Goal: Information Seeking & Learning: Learn about a topic

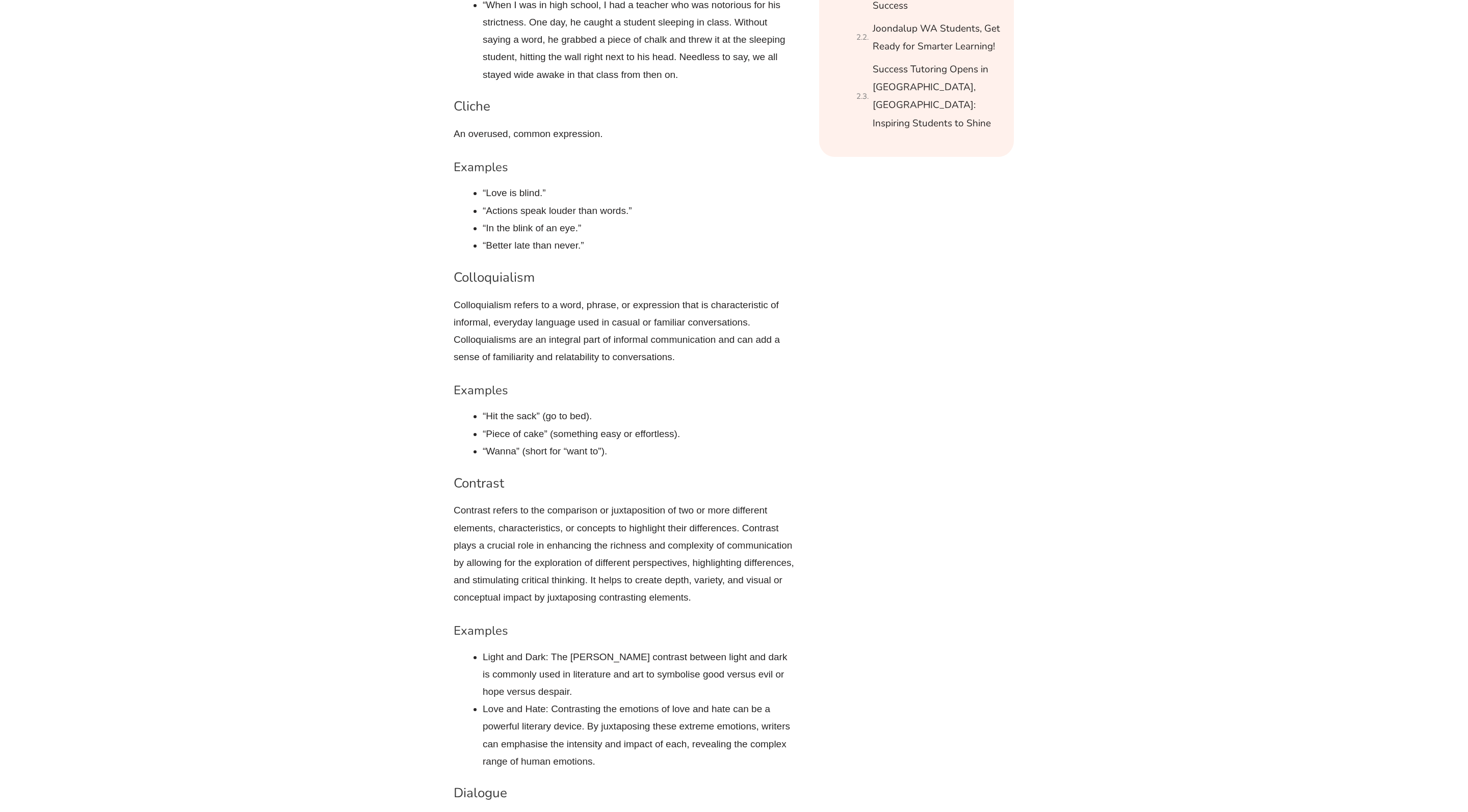
scroll to position [2641, 0]
drag, startPoint x: 709, startPoint y: 555, endPoint x: 644, endPoint y: 536, distance: 67.7
click at [658, 553] on p "Contrast refers to the comparison or juxtaposition of two or more different ele…" at bounding box center [624, 555] width 341 height 105
click at [657, 649] on li "Light and Dark: The [PERSON_NAME] contrast between light and dark is commonly u…" at bounding box center [639, 676] width 313 height 53
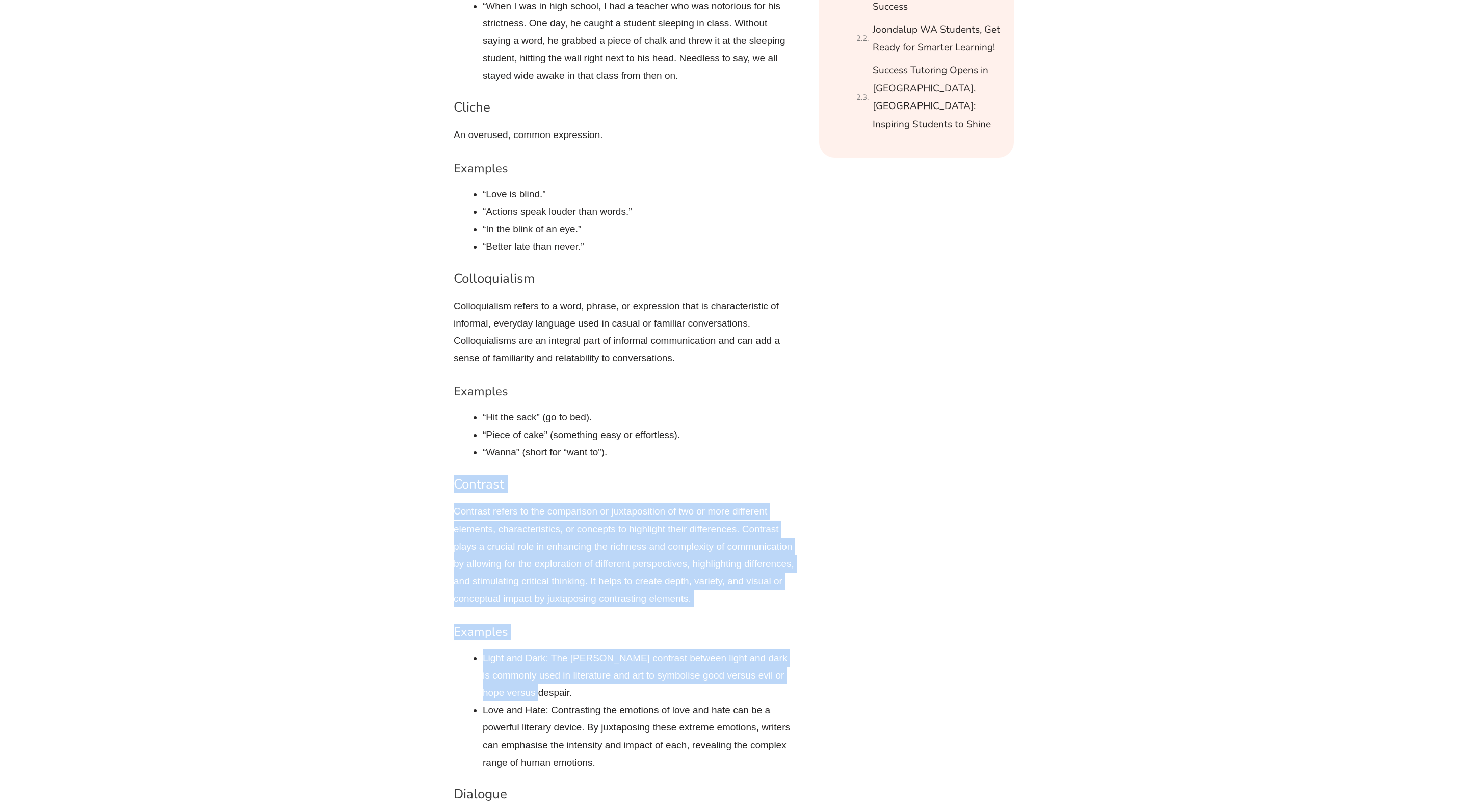
drag, startPoint x: 542, startPoint y: 644, endPoint x: 426, endPoint y: 431, distance: 242.5
click at [535, 530] on p "Contrast refers to the comparison or juxtaposition of two or more different ele…" at bounding box center [624, 555] width 341 height 105
drag, startPoint x: 526, startPoint y: 640, endPoint x: 439, endPoint y: 432, distance: 225.5
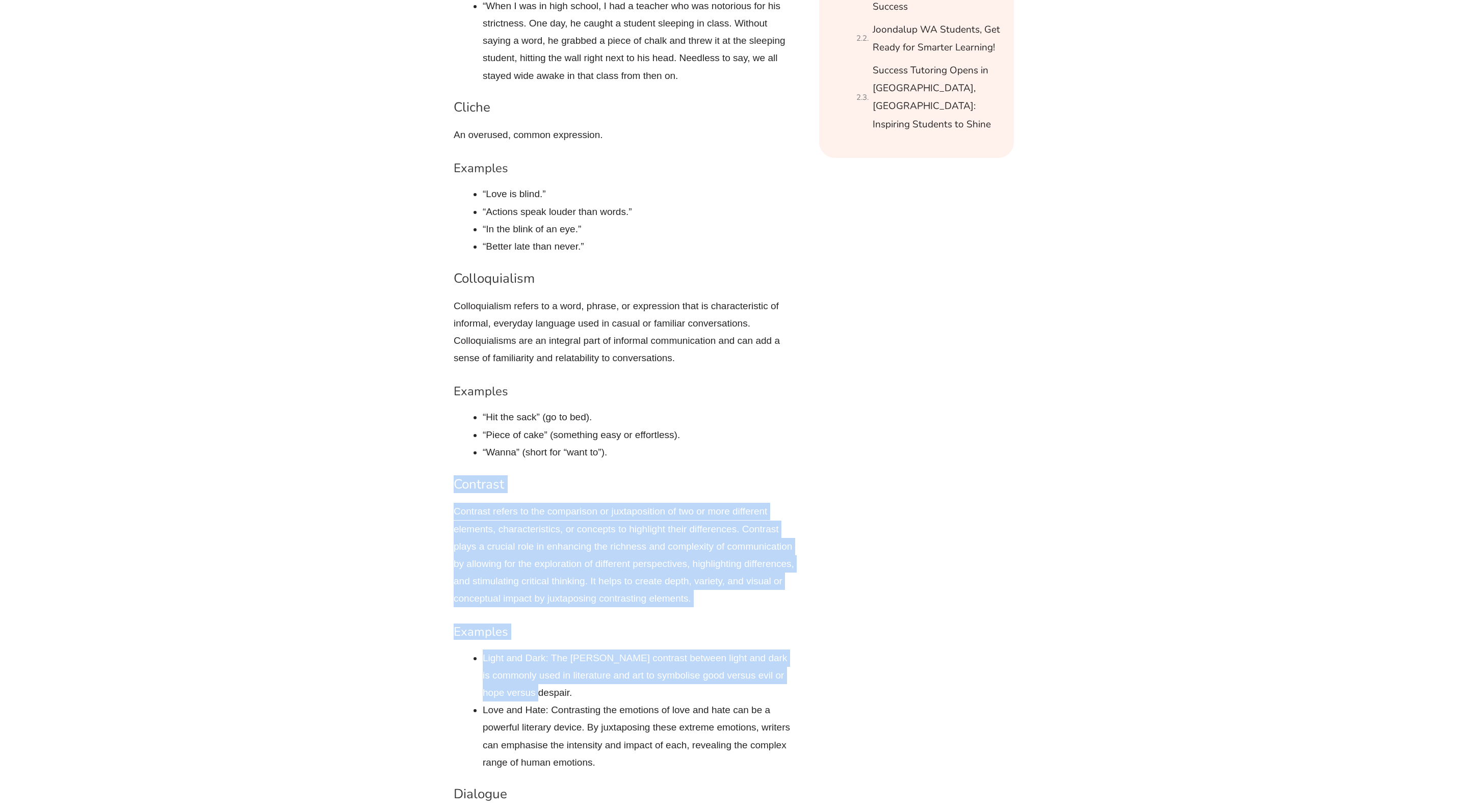
copy div "Contrast Contrast refers to the comparison or juxtaposition of two or more diff…"
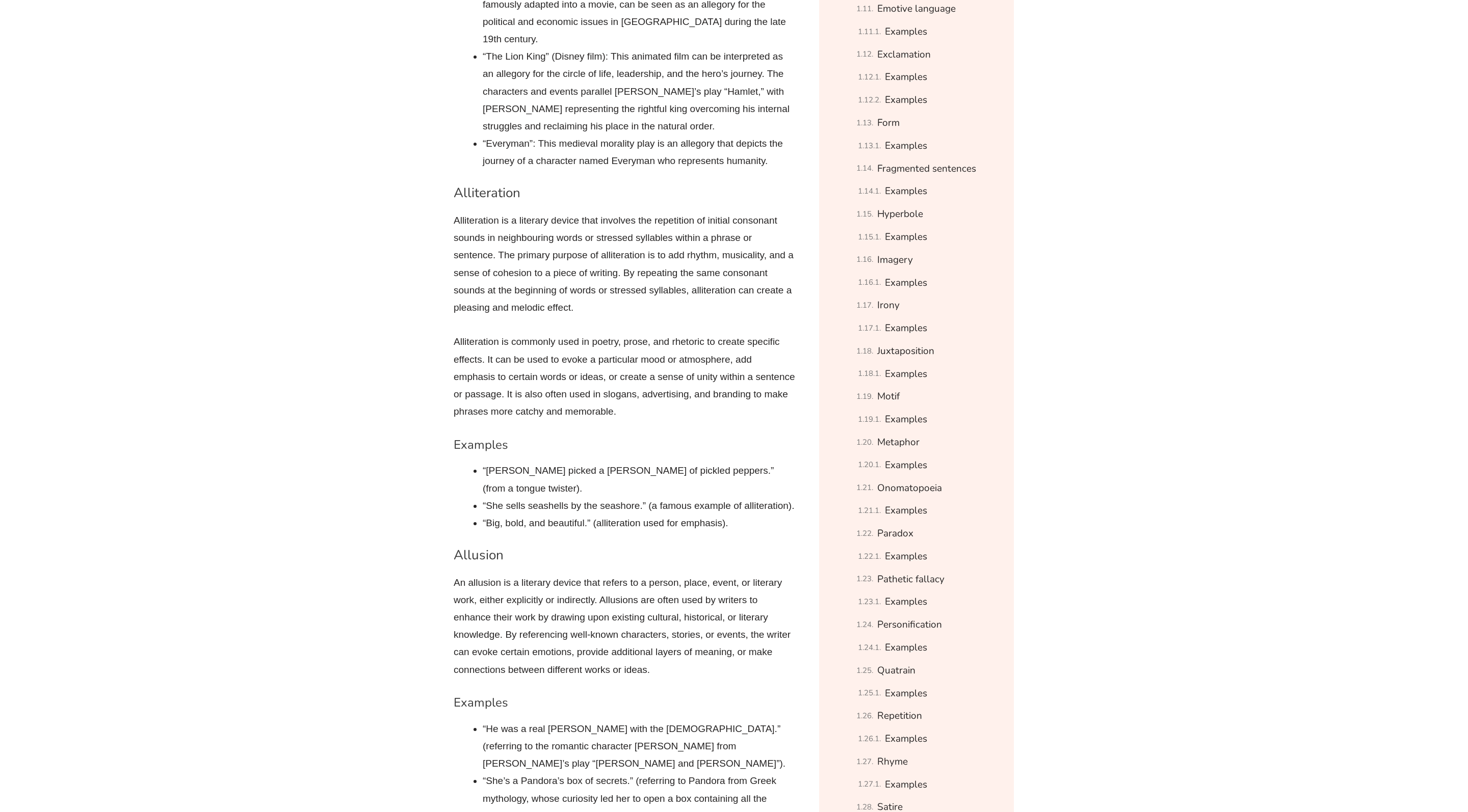
scroll to position [1262, 0]
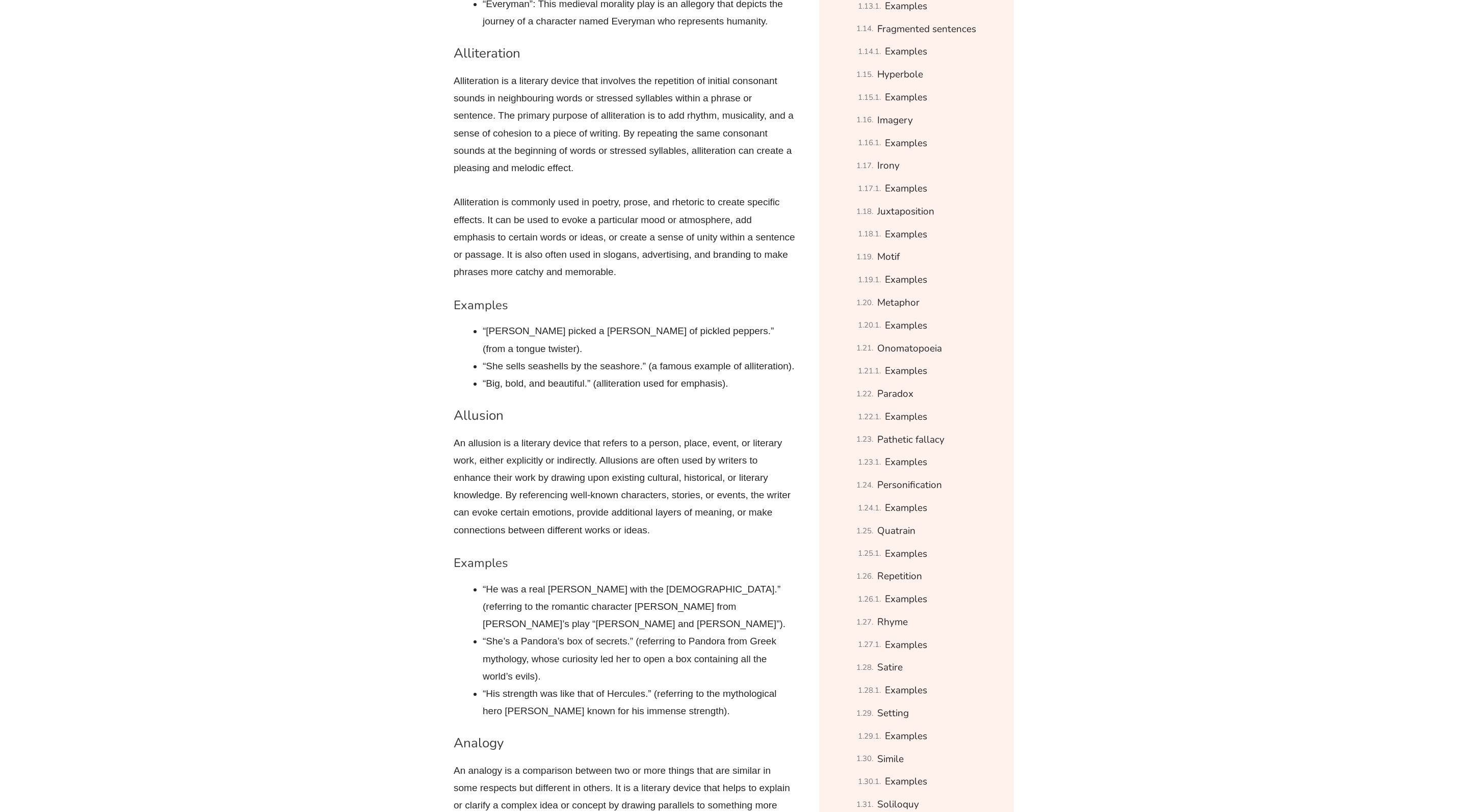
scroll to position [1440, 0]
drag, startPoint x: 551, startPoint y: 631, endPoint x: 484, endPoint y: 594, distance: 76.5
click at [484, 631] on li "“She’s a Pandora’s box of secrets.” (referring to Pandora from Greek mythology,…" at bounding box center [639, 657] width 313 height 53
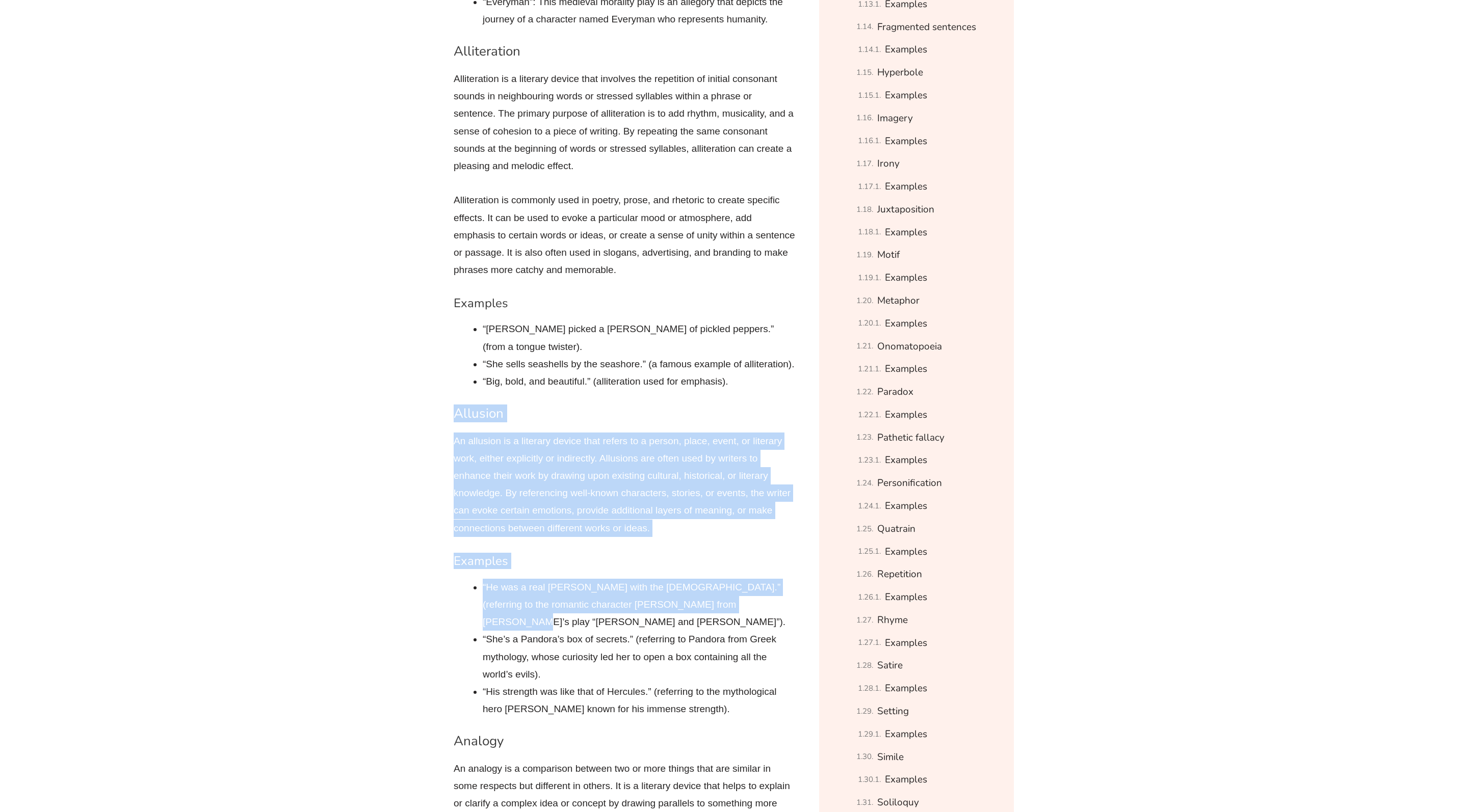
drag, startPoint x: 769, startPoint y: 579, endPoint x: 439, endPoint y: 395, distance: 377.8
copy div "Allusion An allusion is a literary device that refers to a person, place, event…"
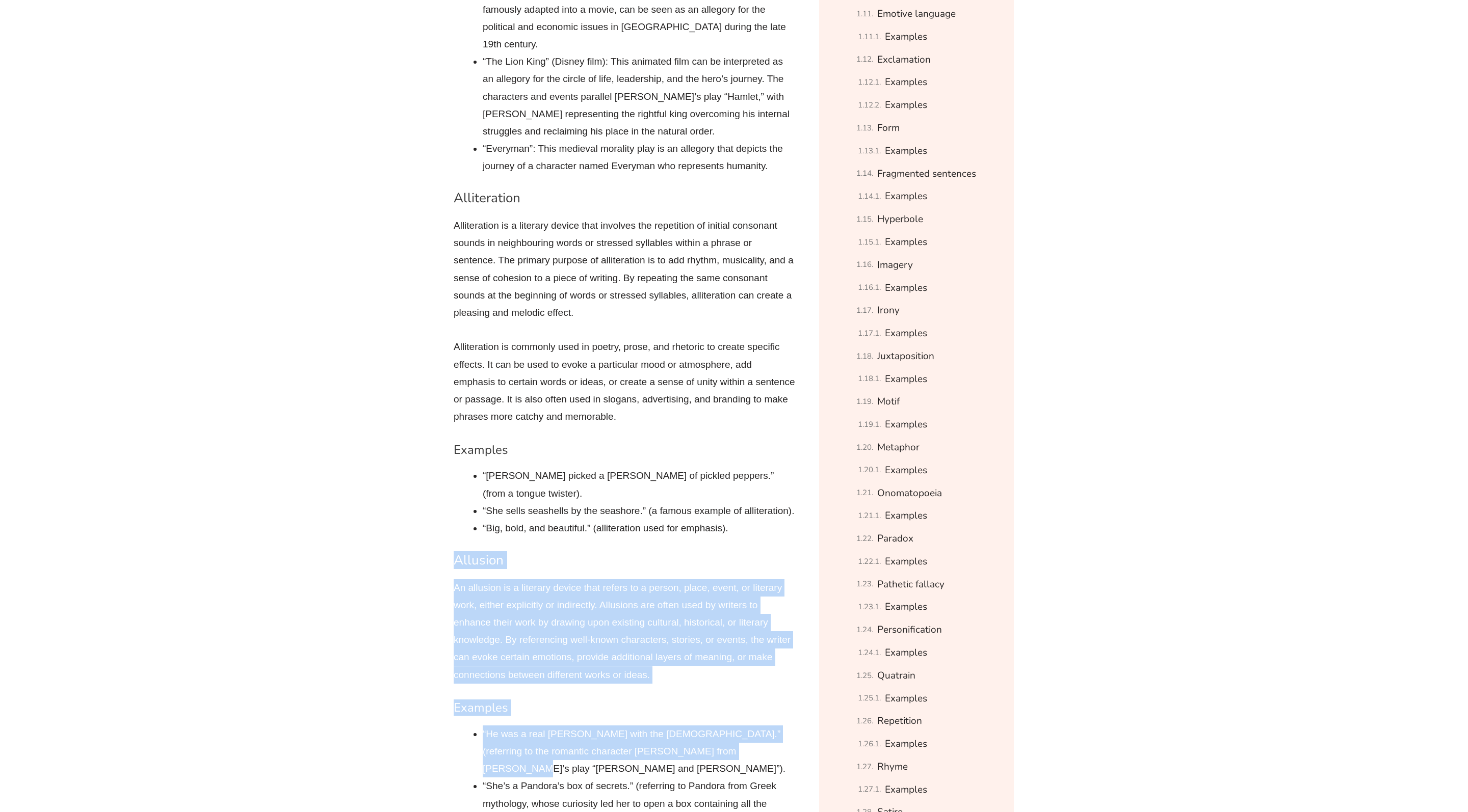
scroll to position [1154, 0]
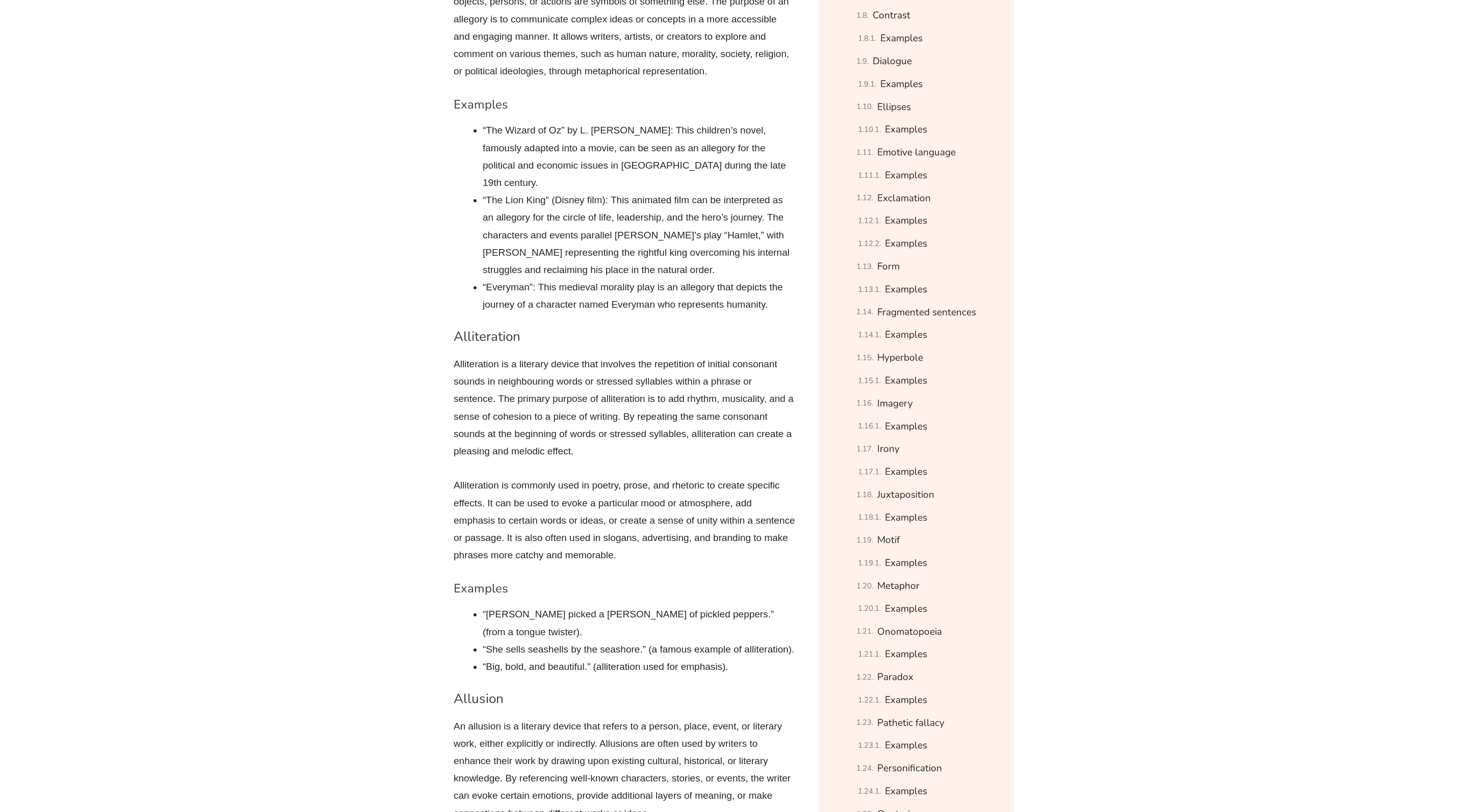
click at [520, 487] on p "Alliteration is commonly used in poetry, prose, and rhetoric to create specific…" at bounding box center [624, 520] width 341 height 87
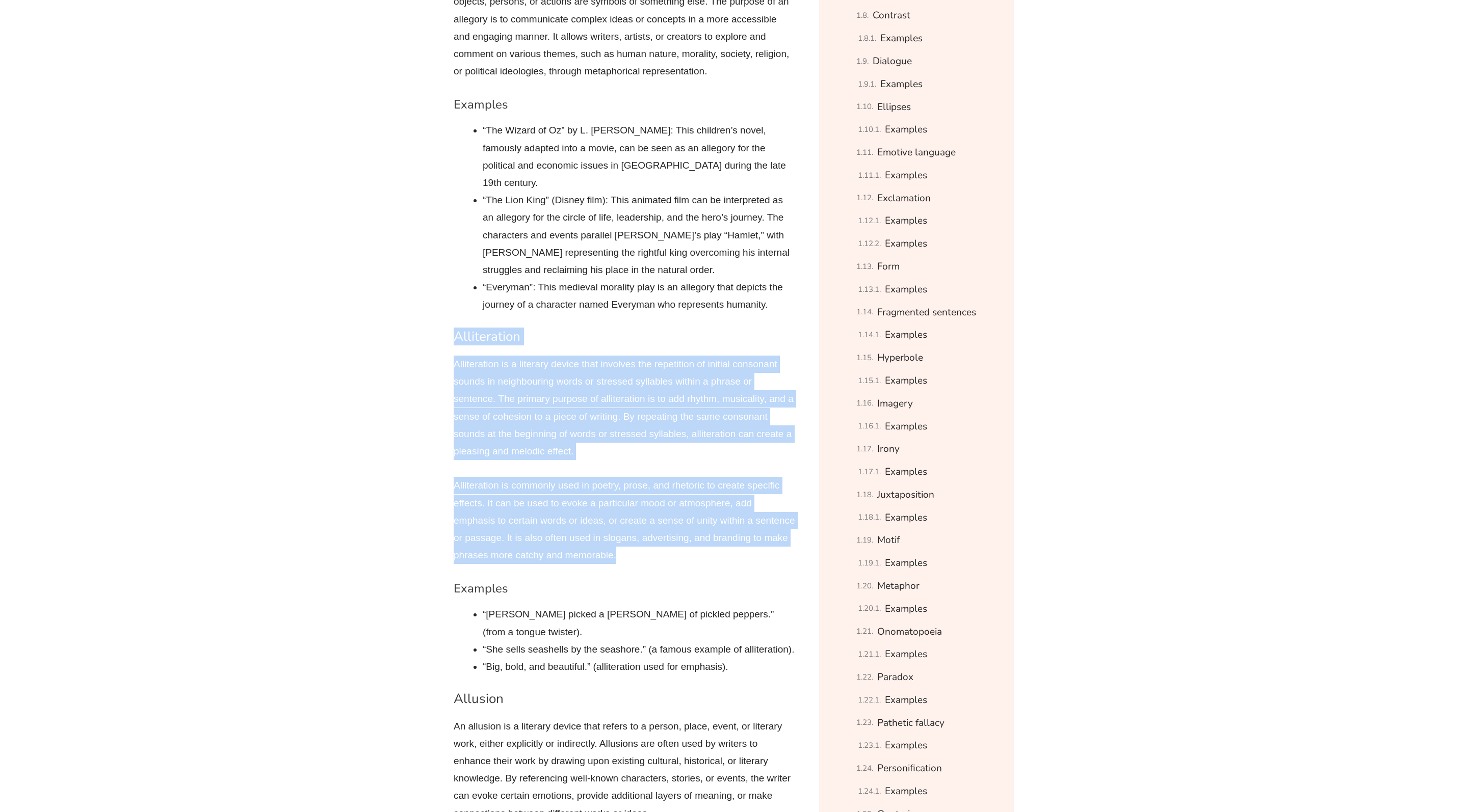
drag, startPoint x: 644, startPoint y: 560, endPoint x: 443, endPoint y: 342, distance: 296.5
copy div "Alliteration Alliteration is a literary device that involves the repetition of …"
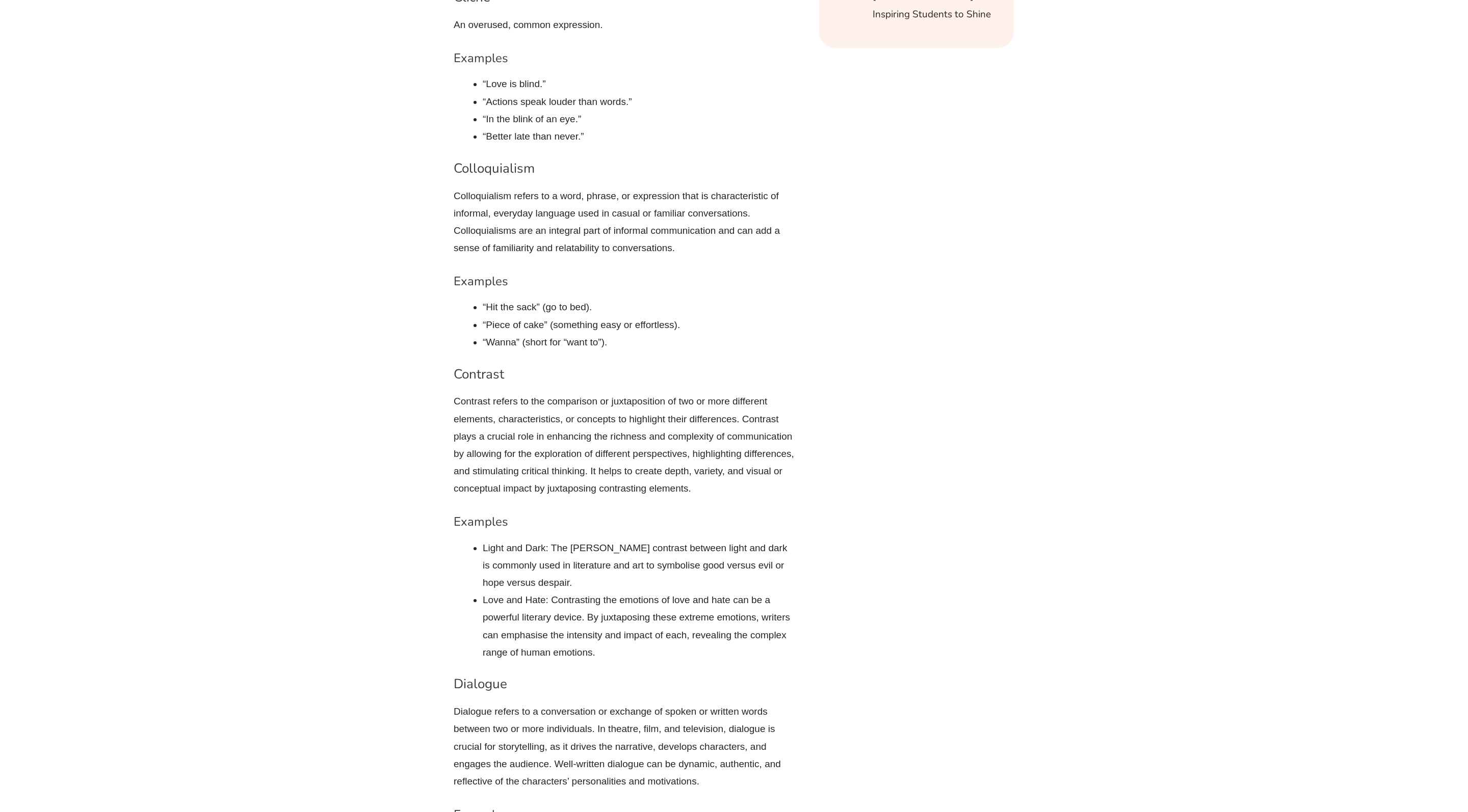
scroll to position [3370, 0]
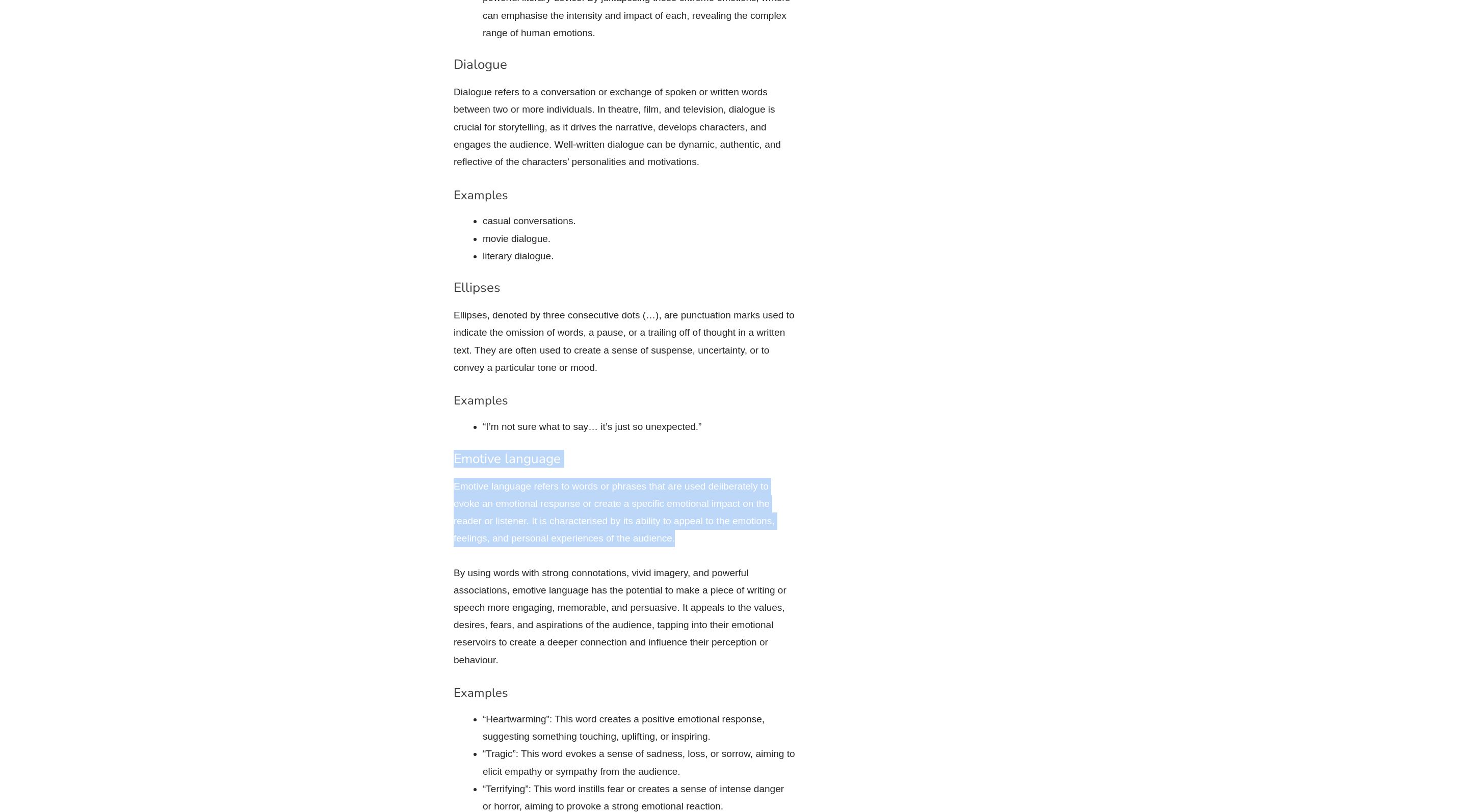
drag, startPoint x: 693, startPoint y: 484, endPoint x: 431, endPoint y: 394, distance: 277.0
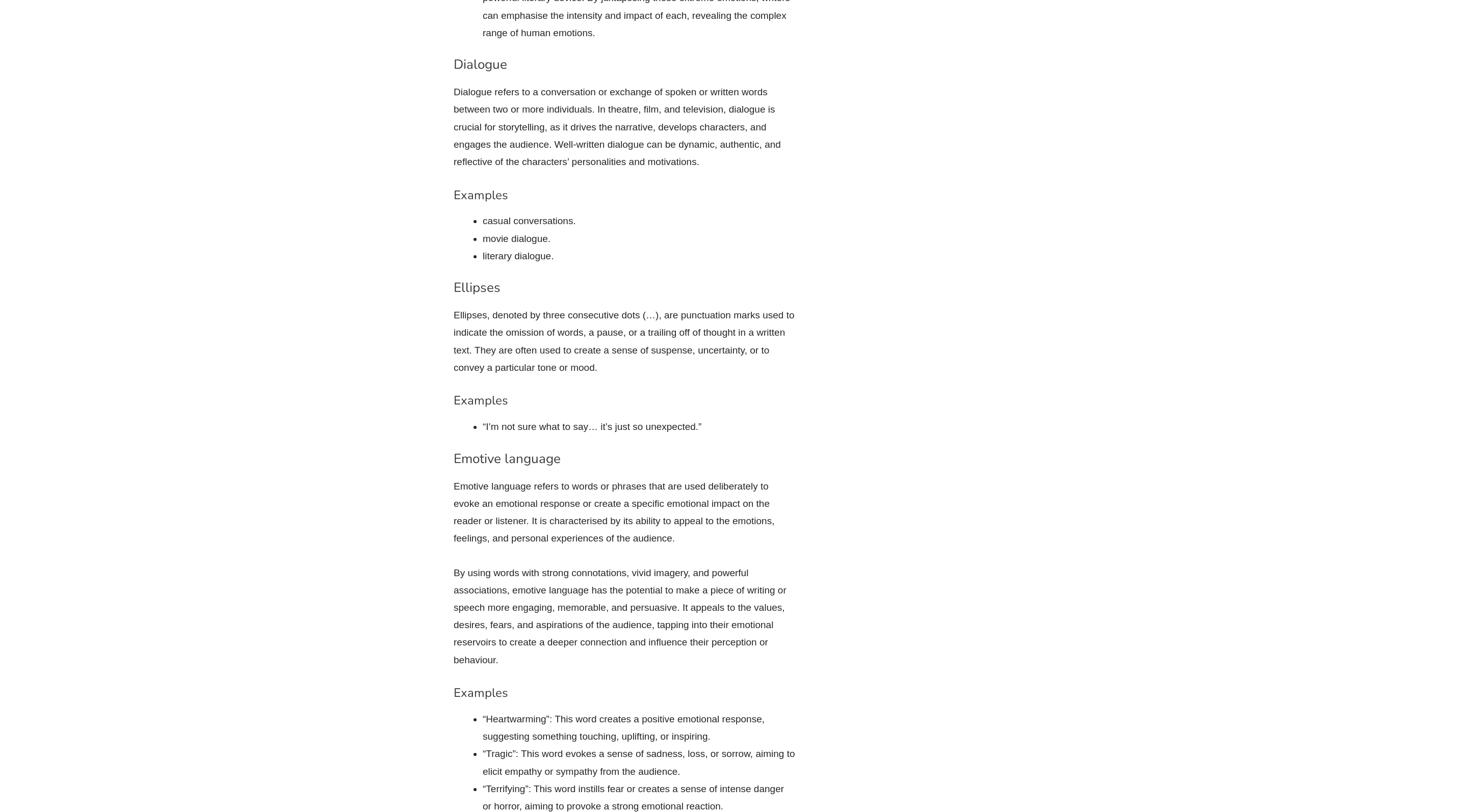
click at [581, 478] on p "Emotive language refers to words or phrases that are used deliberately to evoke…" at bounding box center [624, 513] width 341 height 70
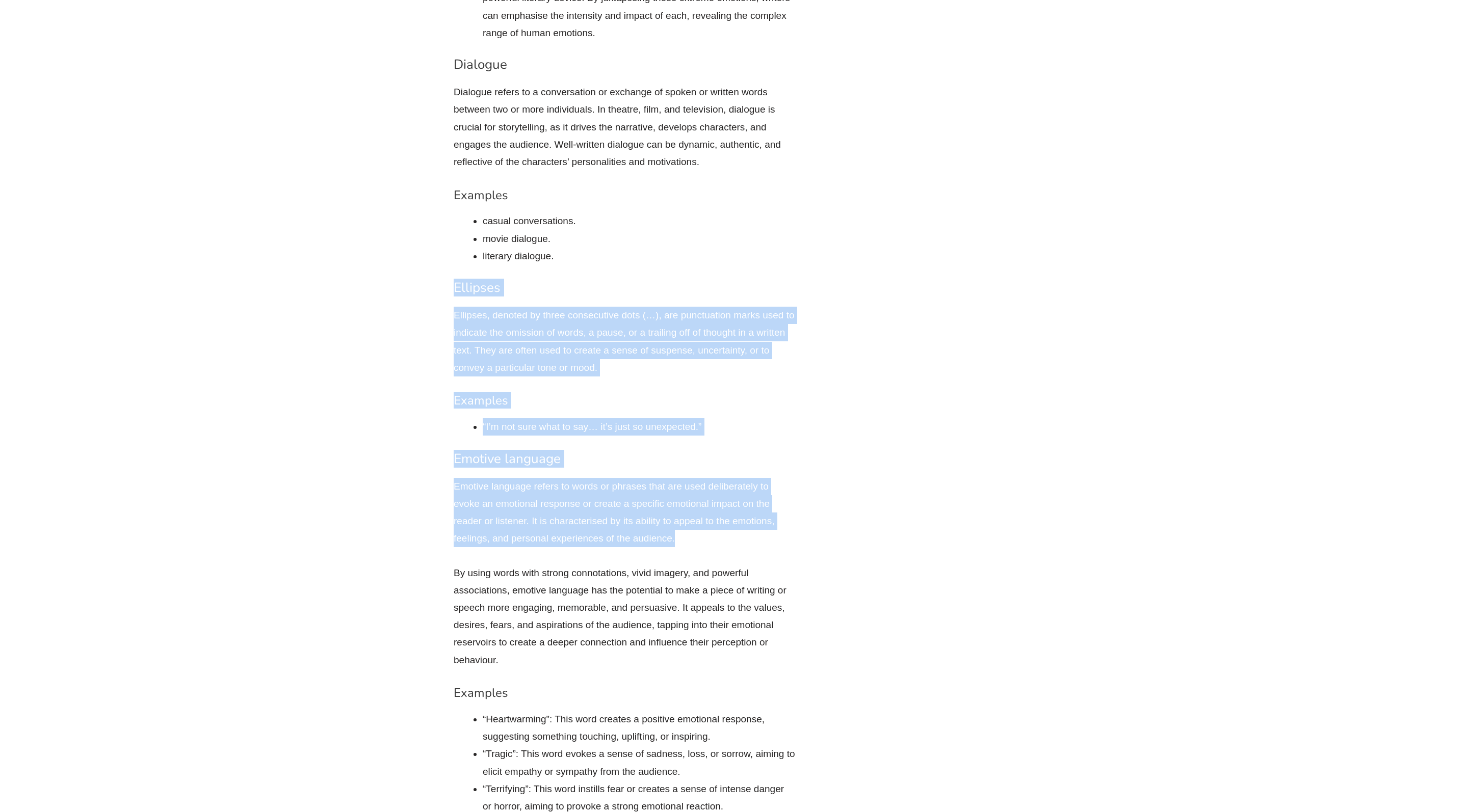
drag, startPoint x: 700, startPoint y: 493, endPoint x: 405, endPoint y: 236, distance: 391.2
copy div "Ellipses Ellipses, denoted by three consecutive dots (…), are punctuation marks…"
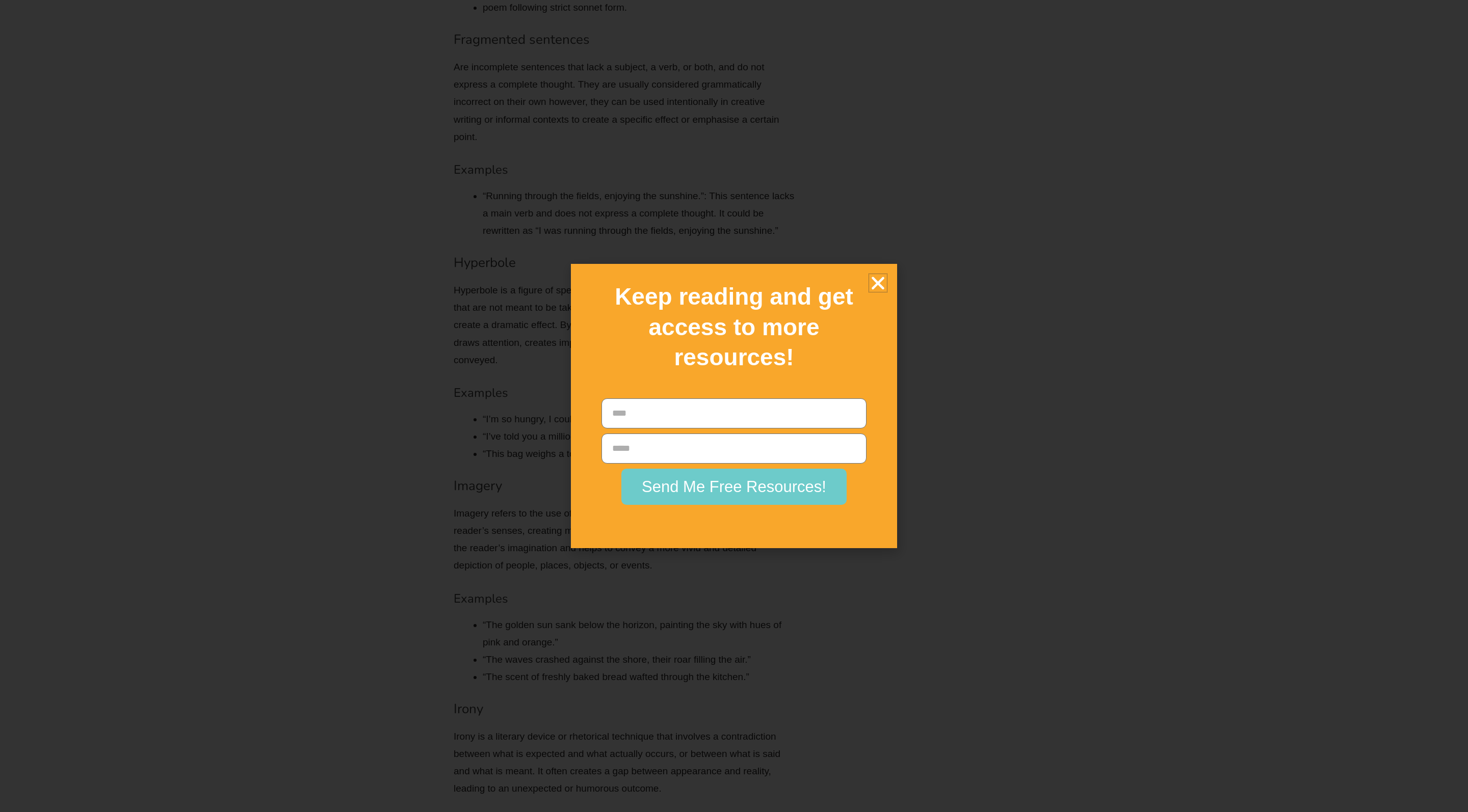
scroll to position [4688, 0]
click at [871, 283] on icon "Close" at bounding box center [878, 283] width 18 height 18
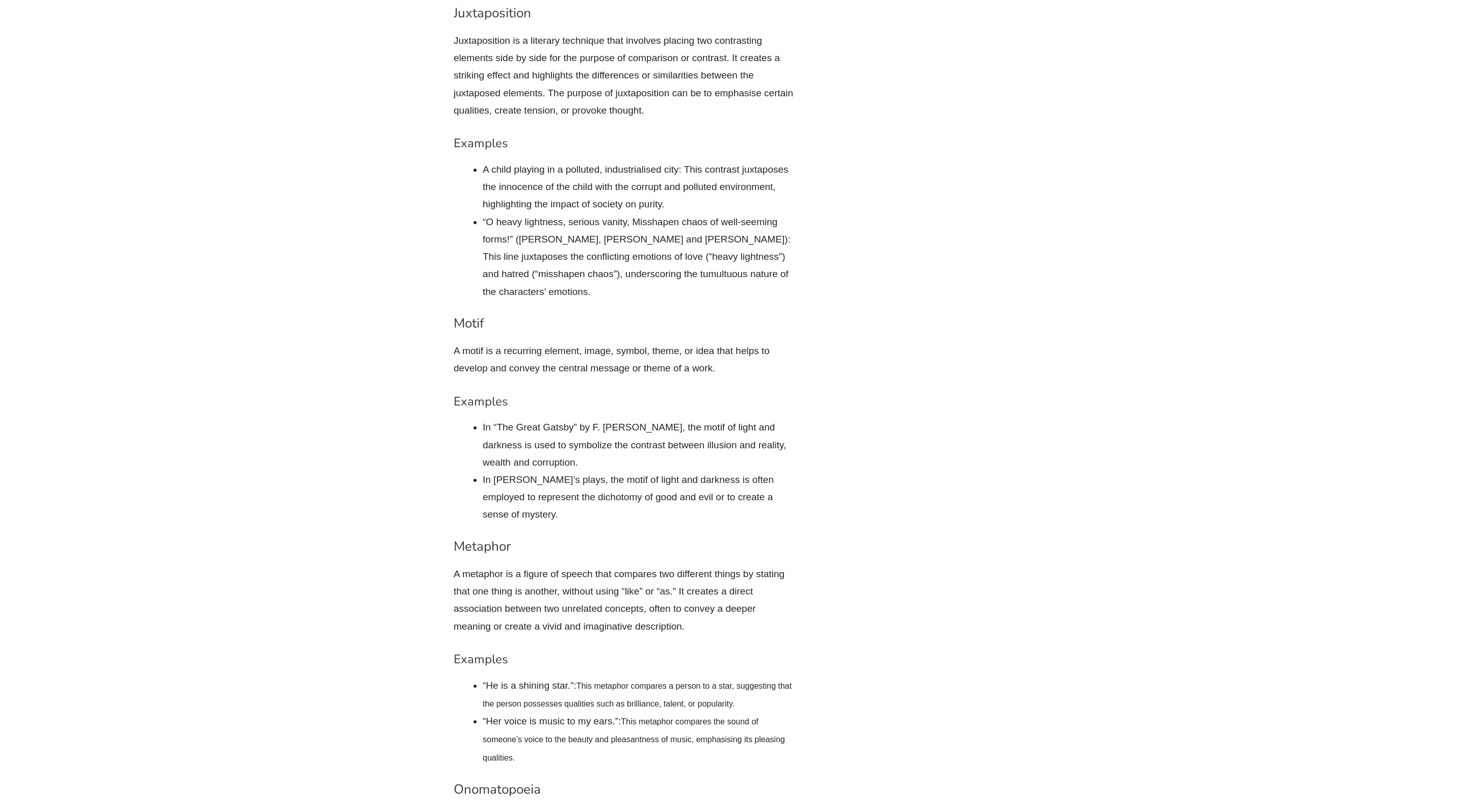
scroll to position [5455, 0]
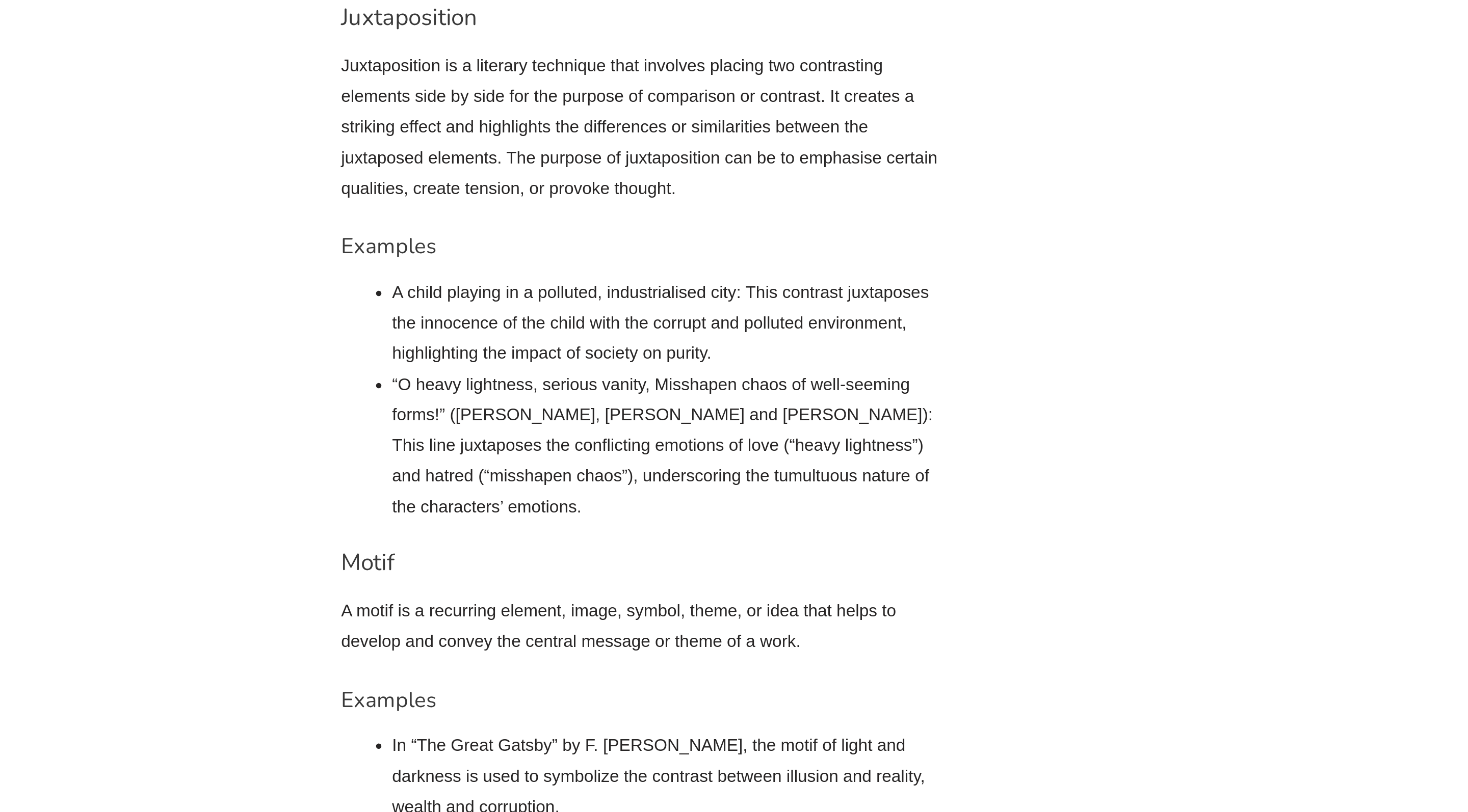
click at [453, 547] on h4 "Examples" at bounding box center [624, 554] width 341 height 15
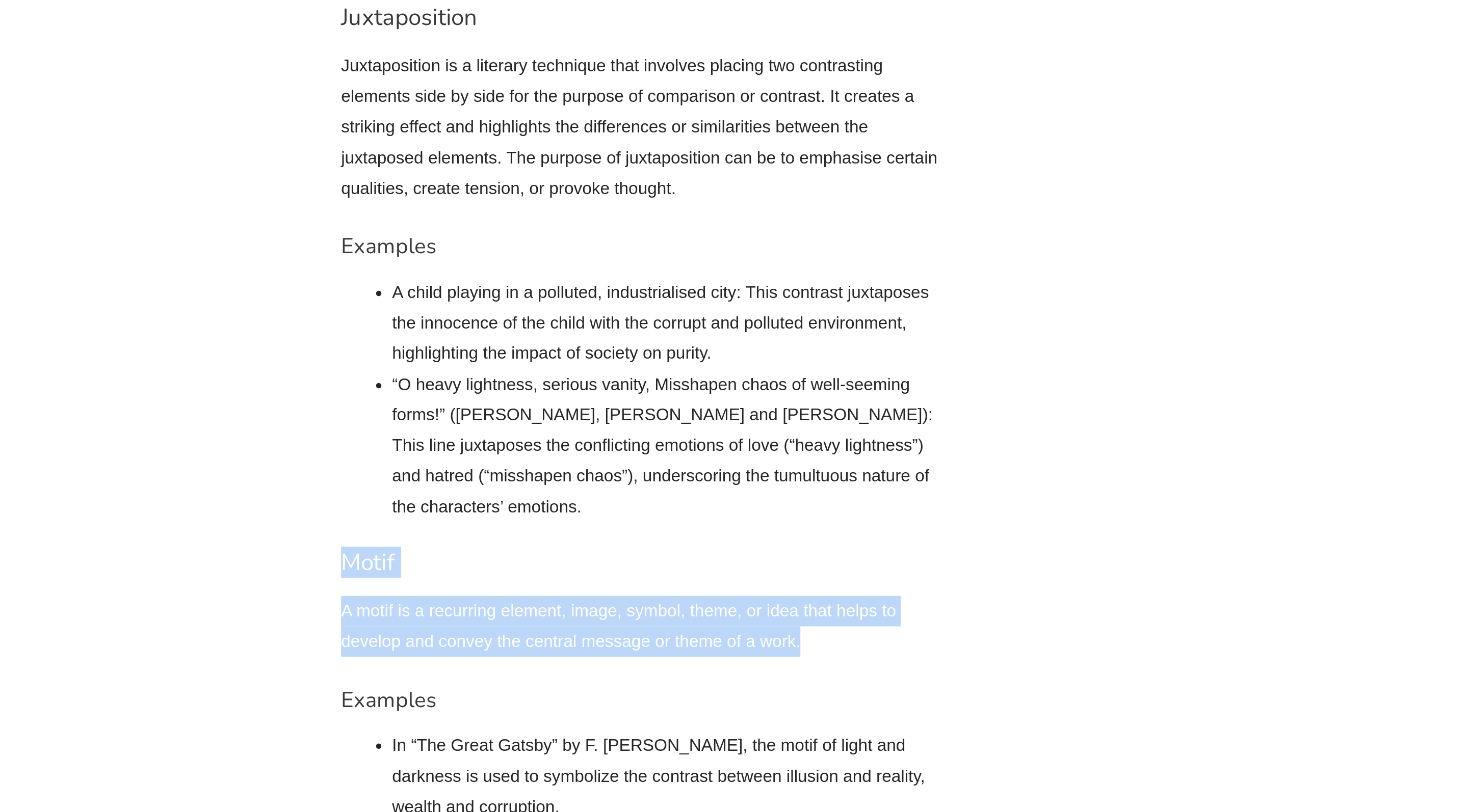
drag, startPoint x: 477, startPoint y: 299, endPoint x: 187, endPoint y: 252, distance: 293.8
click at [444, 252] on div "English Literary Techniques: A complete guide to Highschool English All about E…" at bounding box center [734, 252] width 581 height 9896
copy div "Motif A motif is a recurring element, image, symbol, theme, or idea that helps …"
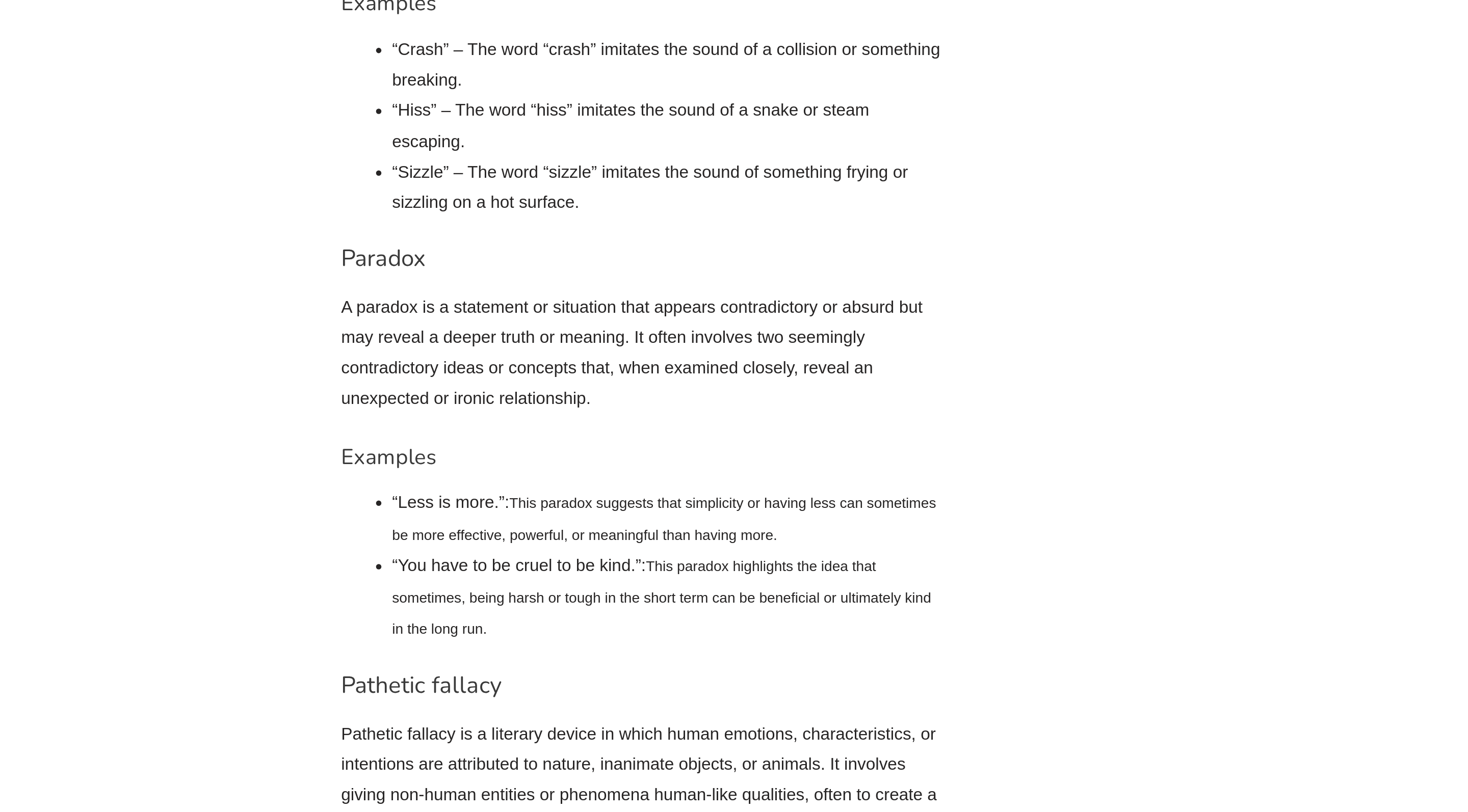
click at [483, 668] on span "This paradox highlights the idea that sometimes, being harsh or tough in the sh…" at bounding box center [636, 690] width 307 height 44
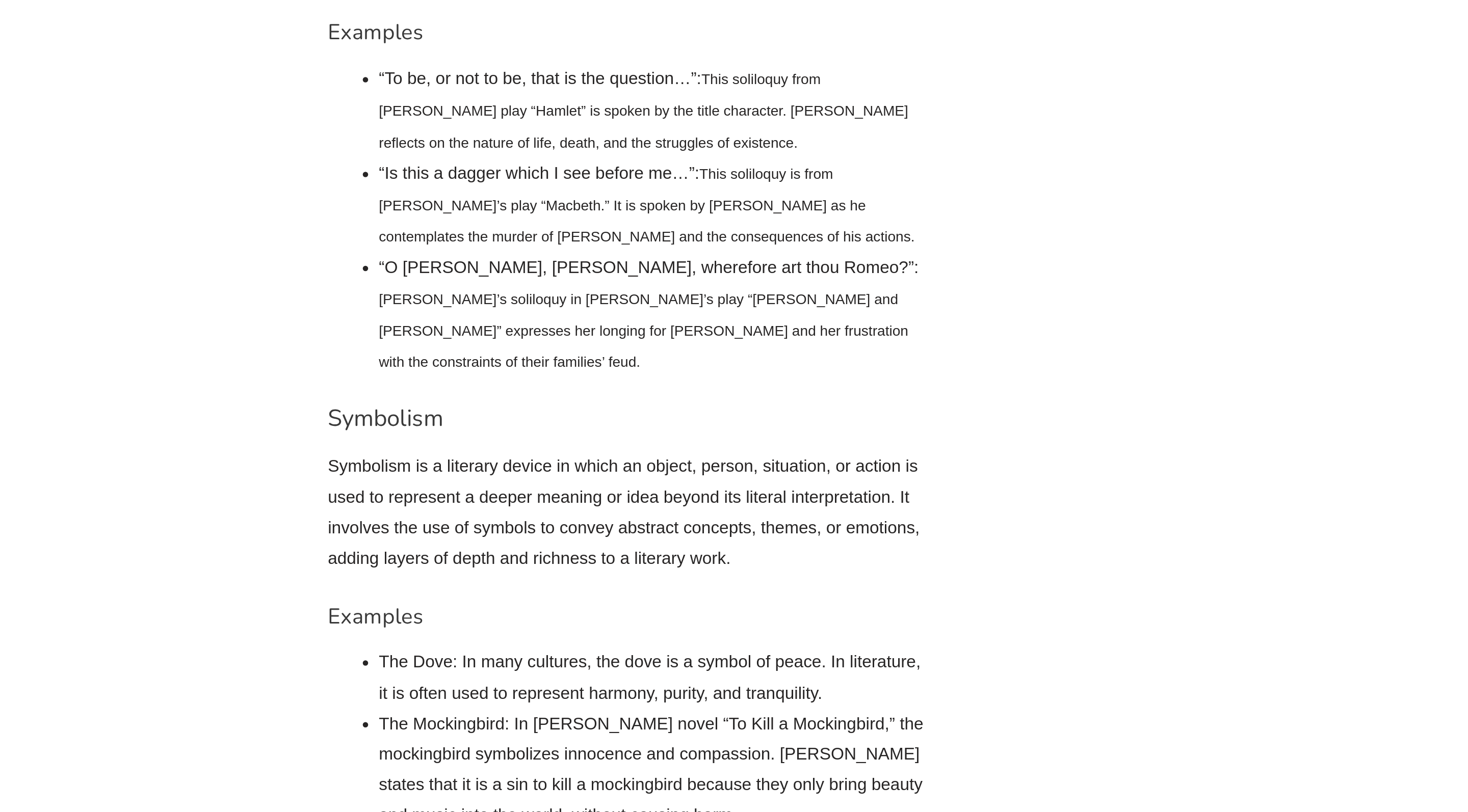
scroll to position [8835, 0]
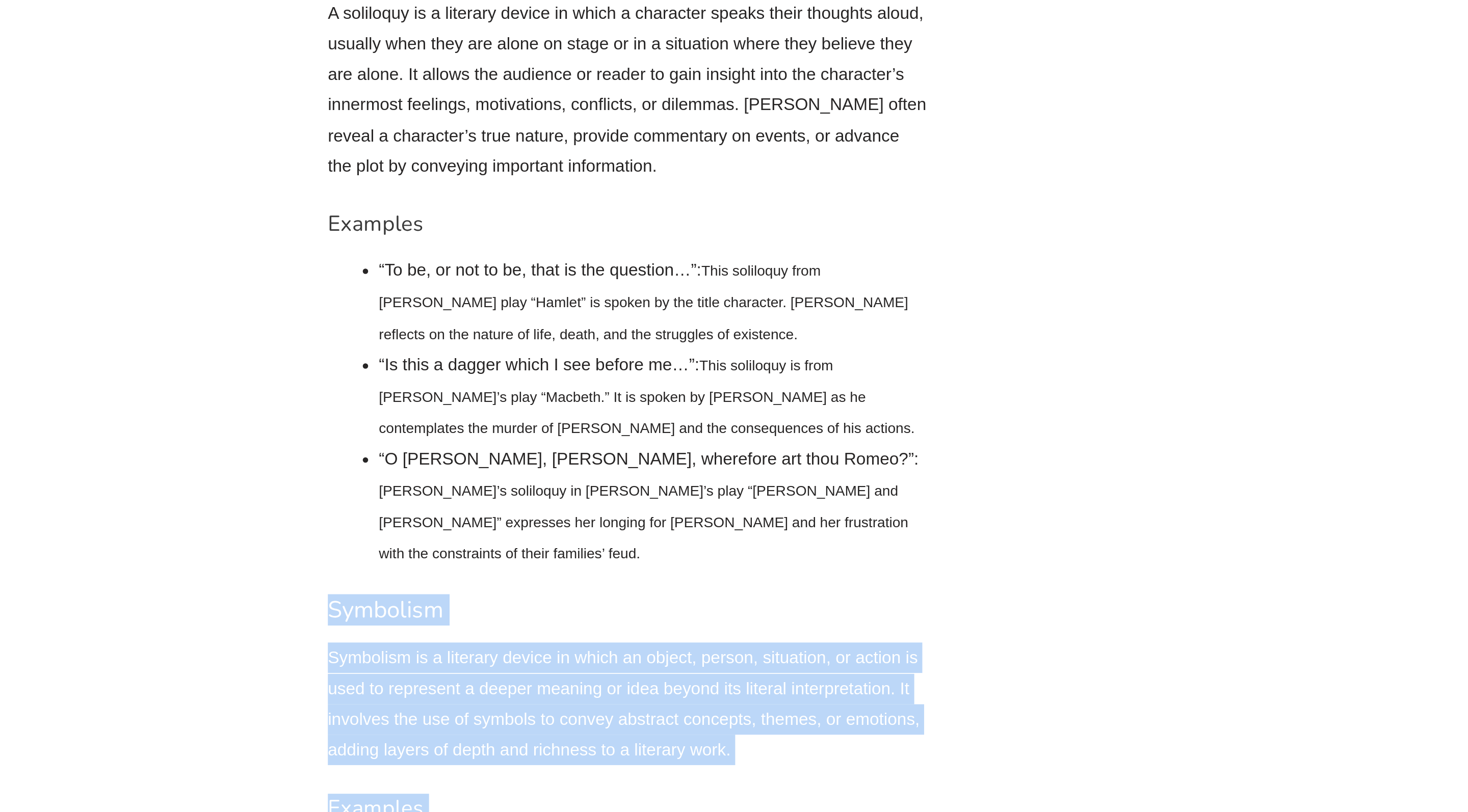
drag, startPoint x: 477, startPoint y: 401, endPoint x: 174, endPoint y: 250, distance: 338.5
copy div "Symbolism Symbolism is a literary device in which an object, person, situation,…"
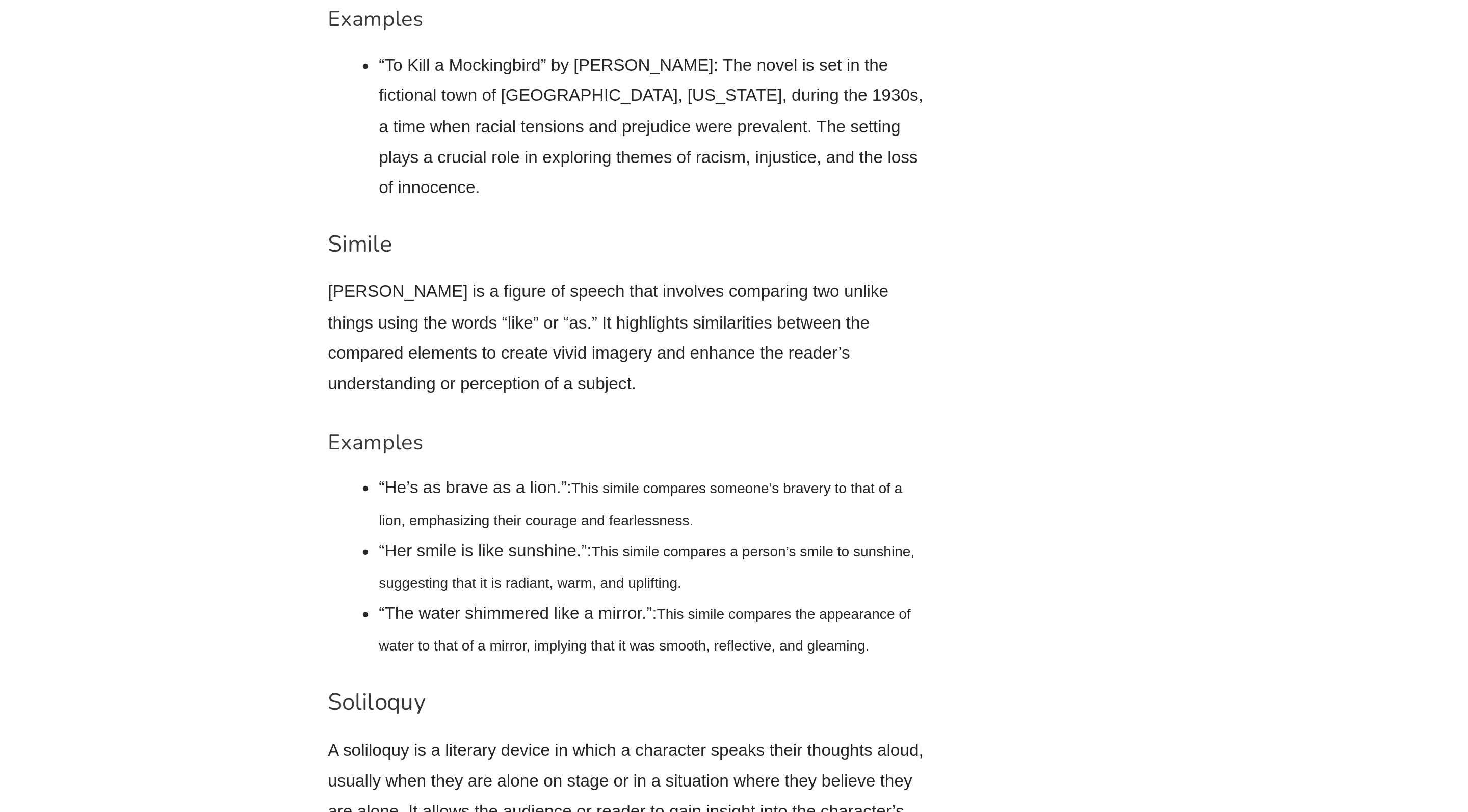
click at [483, 310] on span "This simile compares a person’s smile to sunshine, suggesting that it is radian…" at bounding box center [635, 323] width 305 height 26
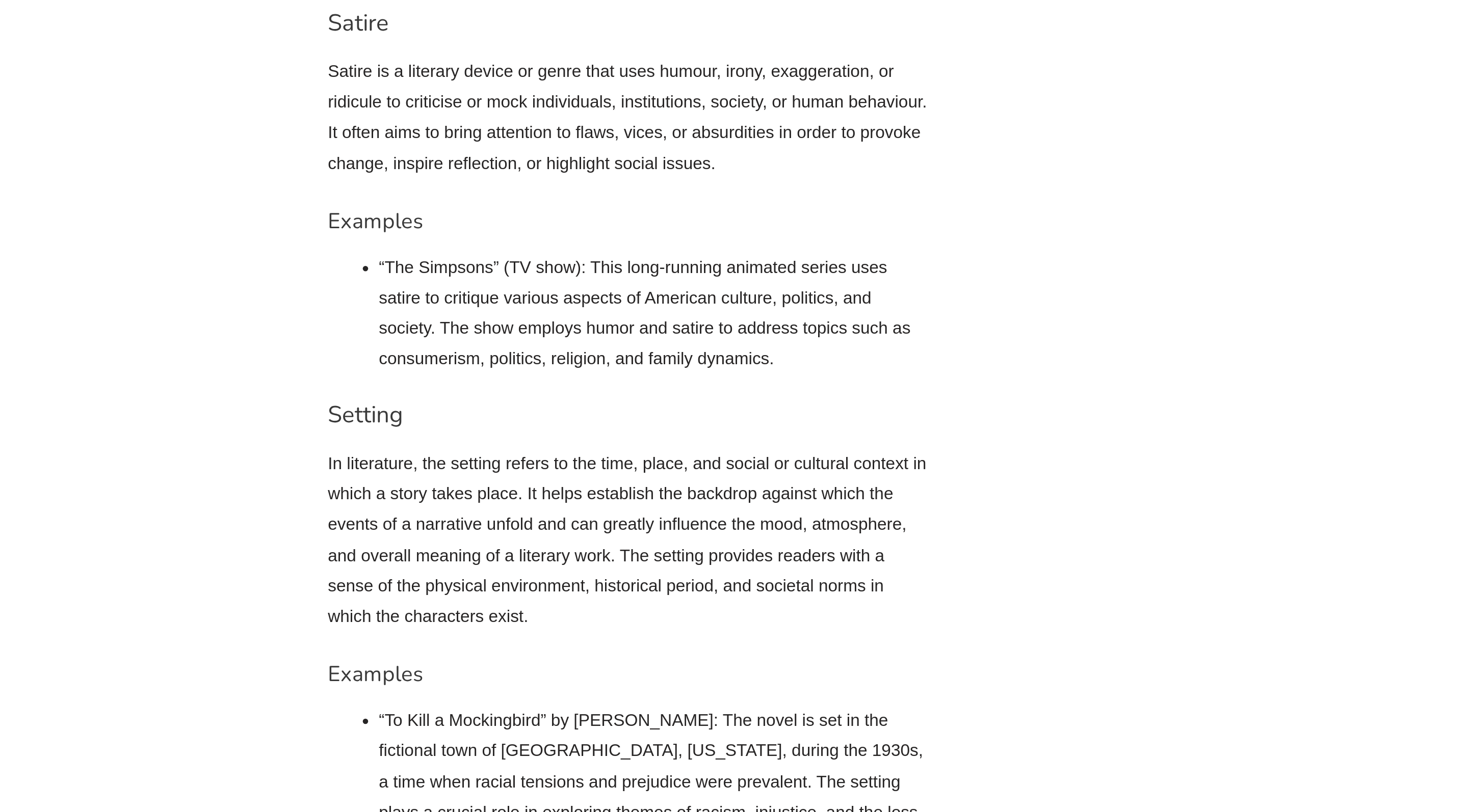
scroll to position [7626, 0]
